Goal: Use online tool/utility: Utilize a website feature to perform a specific function

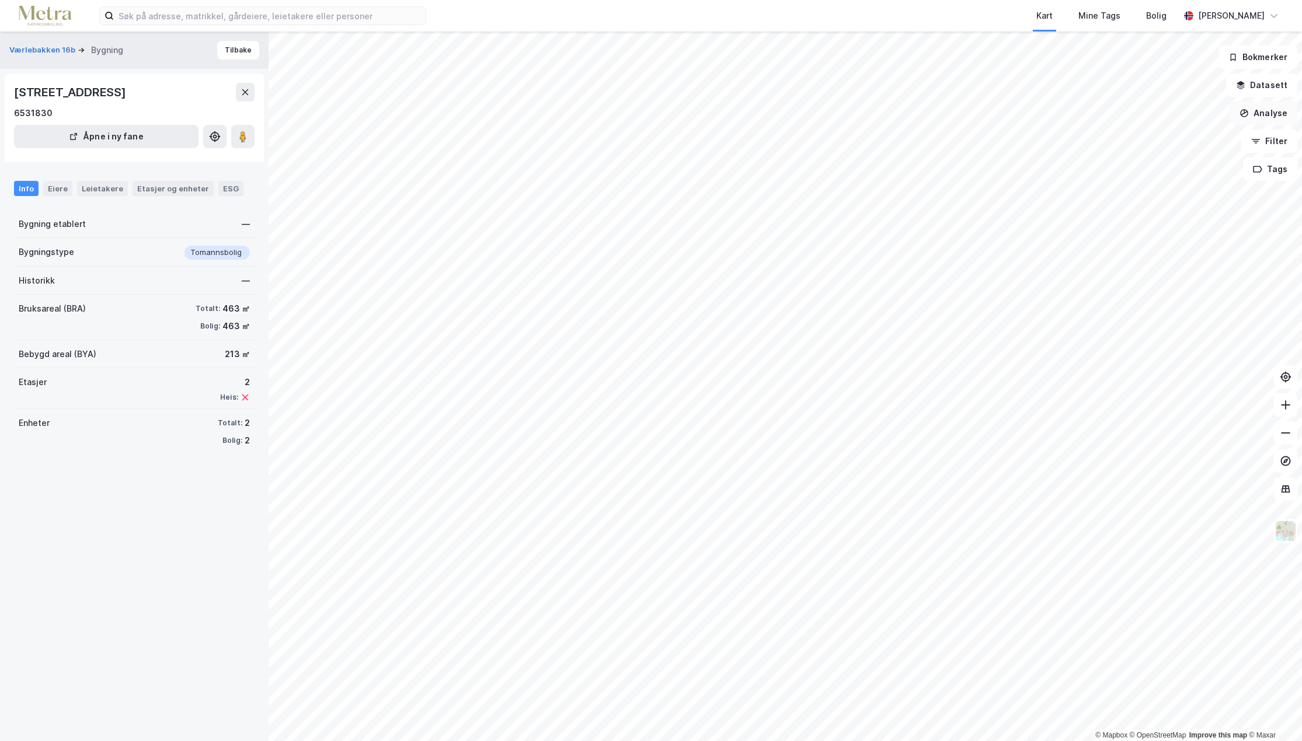
click at [1279, 115] on button "Analyse" at bounding box center [1263, 113] width 68 height 23
click at [1158, 139] on div "Tegn område" at bounding box center [1162, 138] width 102 height 10
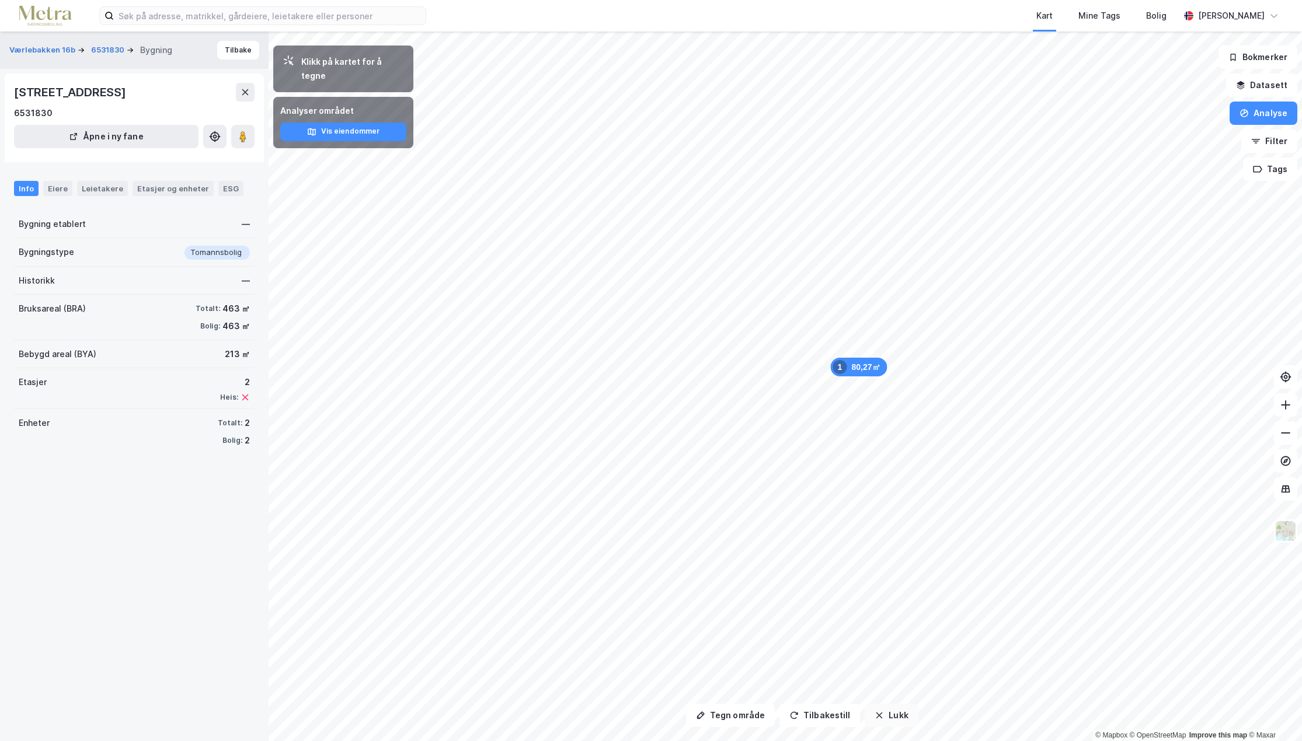
click at [883, 720] on button "Lukk" at bounding box center [891, 715] width 53 height 23
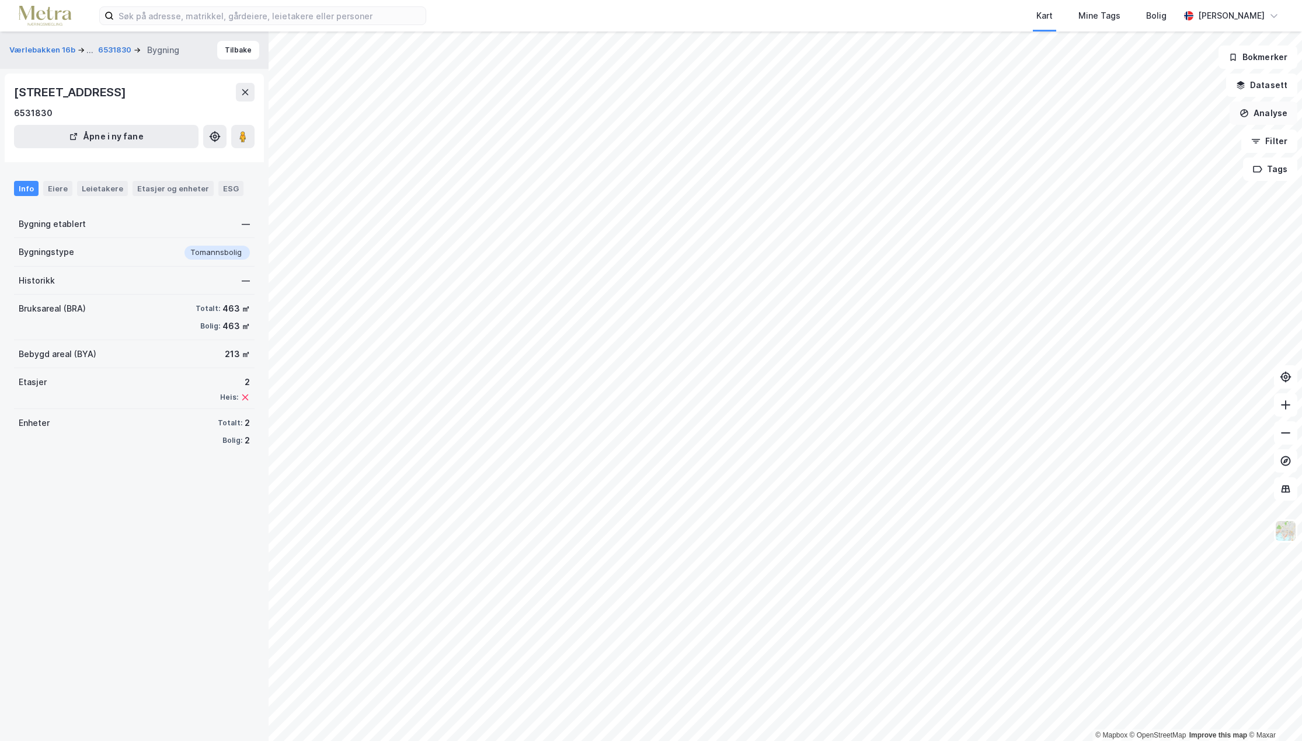
click at [1270, 107] on button "Analyse" at bounding box center [1263, 113] width 68 height 23
click at [1154, 119] on div "Mål avstand" at bounding box center [1162, 114] width 102 height 10
click at [905, 325] on div "0,8m" at bounding box center [901, 327] width 34 height 29
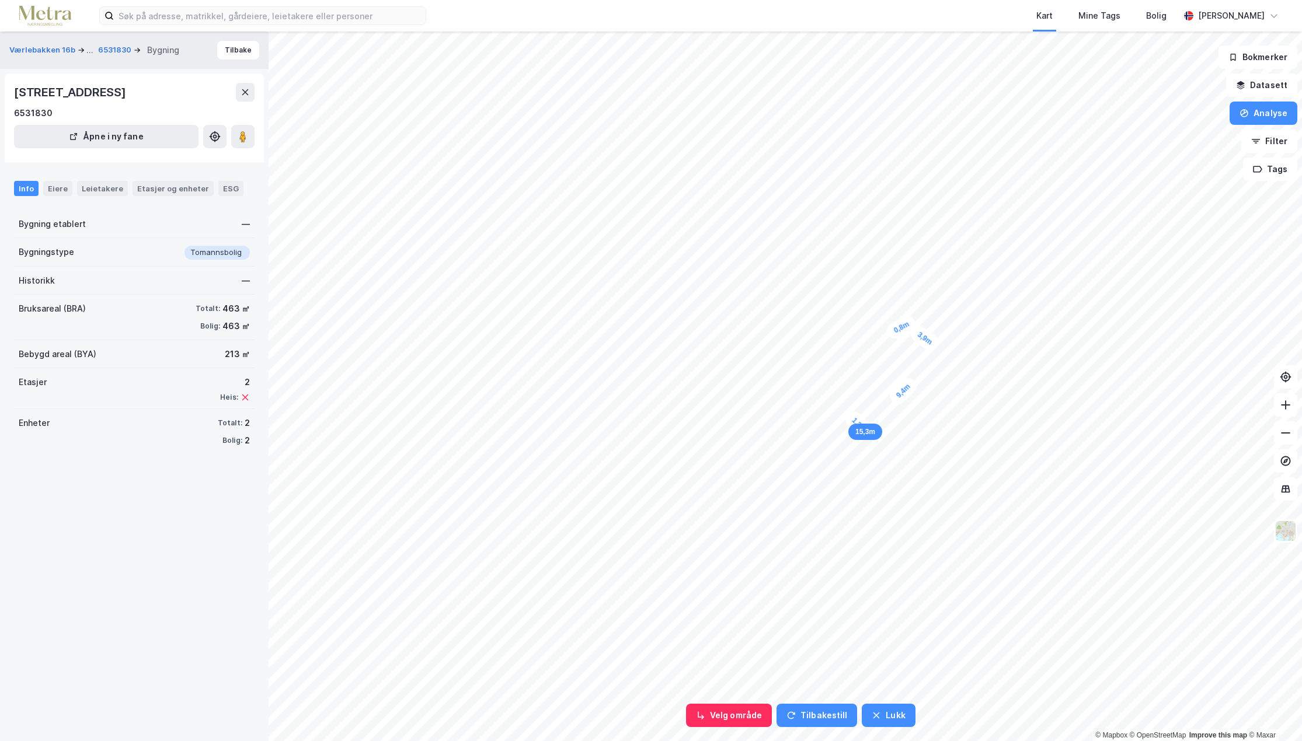
click at [854, 420] on div "1,2m" at bounding box center [858, 425] width 33 height 33
click at [907, 332] on div "0,8m" at bounding box center [901, 327] width 34 height 29
click at [243, 85] on button at bounding box center [245, 92] width 19 height 19
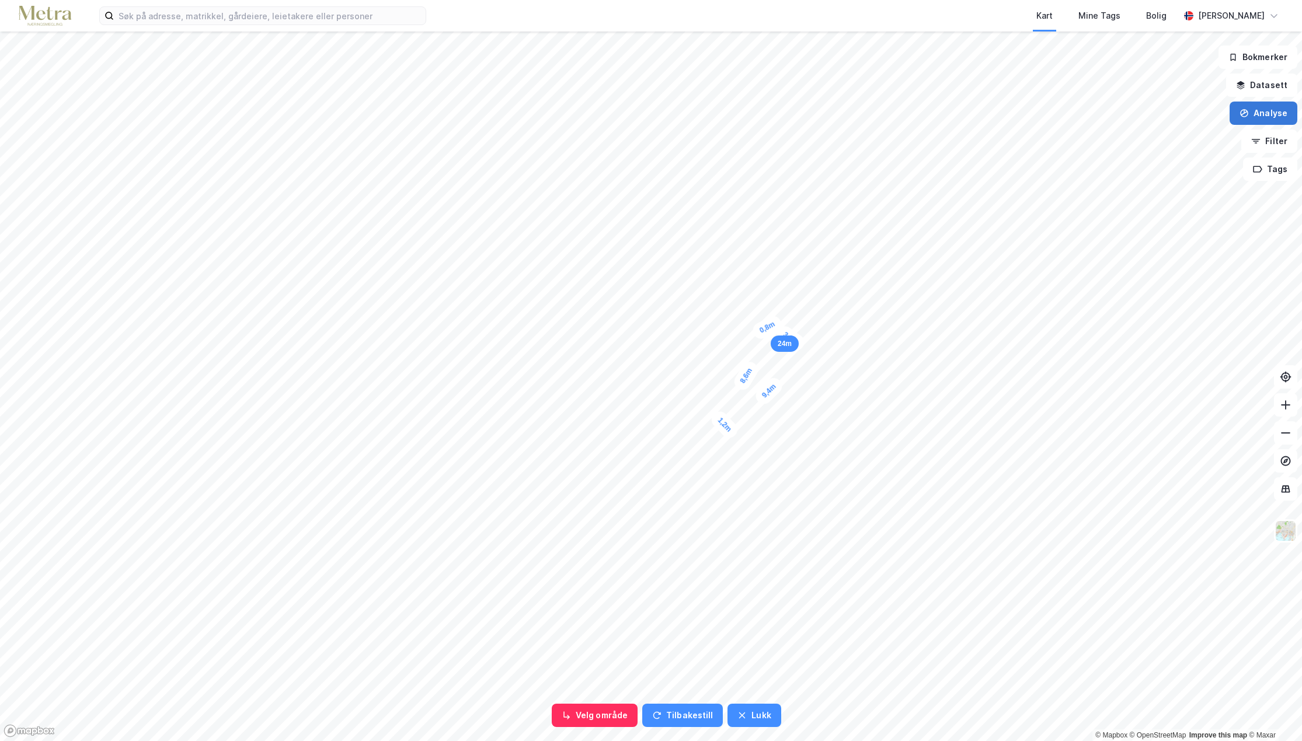
click at [1281, 114] on button "Analyse" at bounding box center [1263, 113] width 68 height 23
click at [1178, 109] on div "Mål avstand" at bounding box center [1155, 113] width 134 height 19
